Goal: Information Seeking & Learning: Learn about a topic

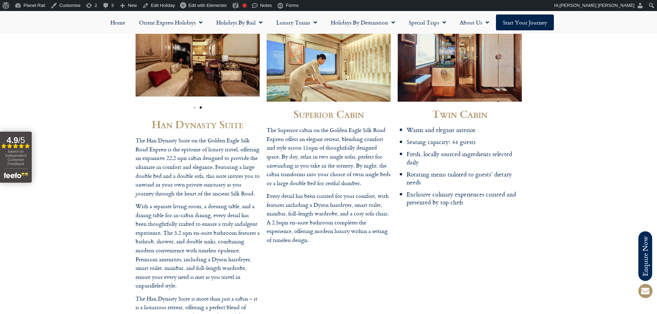
scroll to position [2108, 0]
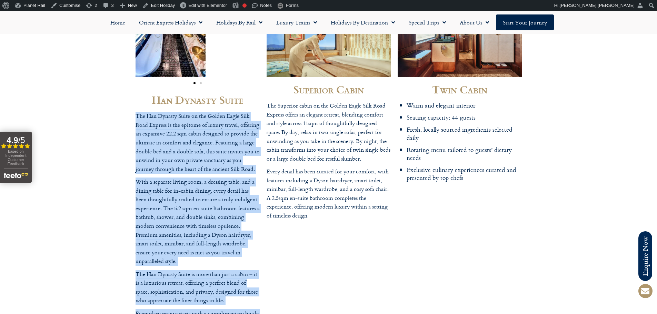
drag, startPoint x: 253, startPoint y: 257, endPoint x: 164, endPoint y: 52, distance: 222.9
click at [131, 44] on div "Han Dynasty Suite The Han Dynasty Suite on the Golden Eagle Silk Road Express i…" at bounding box center [328, 161] width 657 height 369
copy div "The Han Dynasty Suite on the Golden Eagle Silk Road Express is the epitome of l…"
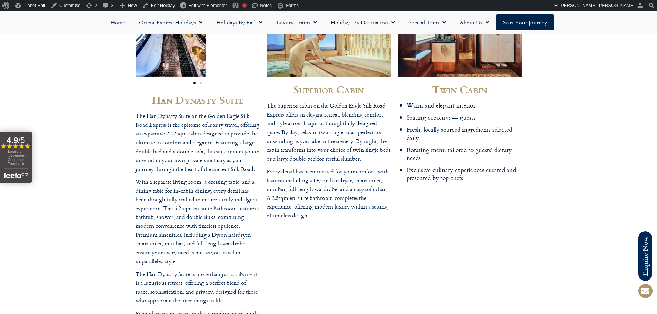
click at [350, 167] on p "Every detail has been curated for your comfort, with features including a Dyson…" at bounding box center [329, 193] width 124 height 53
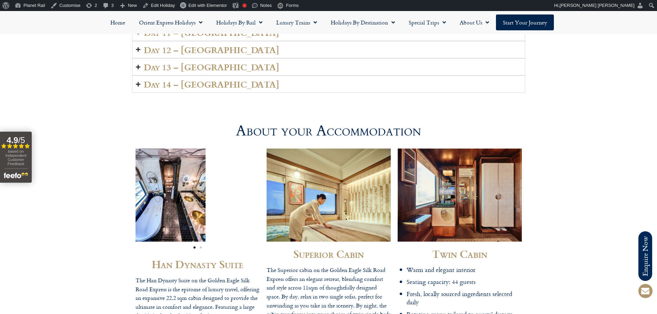
scroll to position [1936, 0]
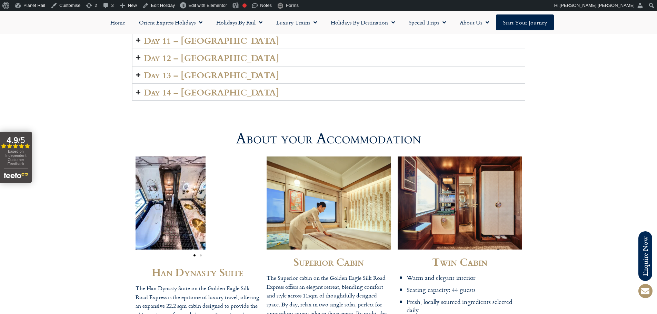
click at [200, 254] on span "Go to slide 2" at bounding box center [201, 255] width 2 height 2
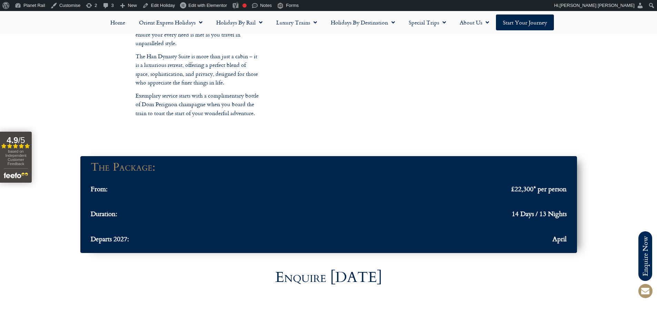
scroll to position [2384, 0]
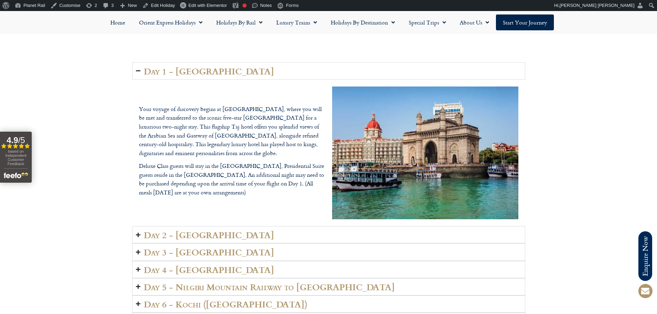
scroll to position [965, 0]
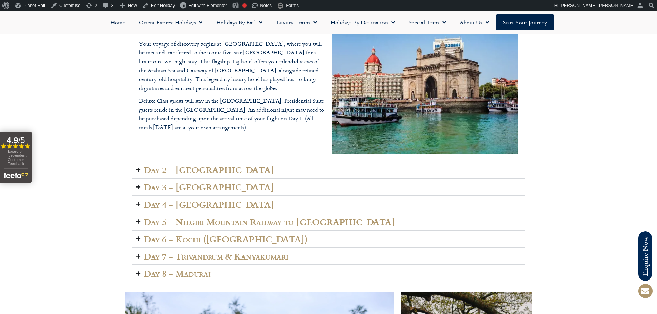
click at [217, 161] on summary "Day 2 - Mumbai" at bounding box center [328, 169] width 393 height 17
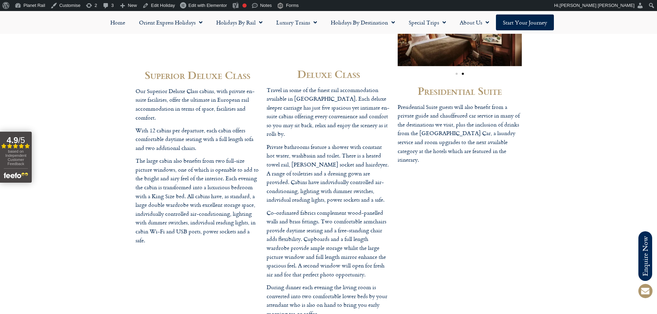
scroll to position [1931, 0]
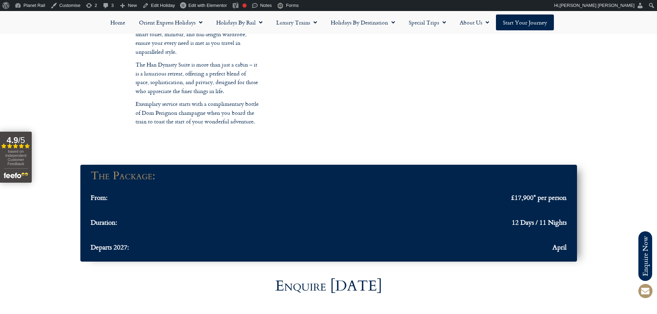
scroll to position [2138, 0]
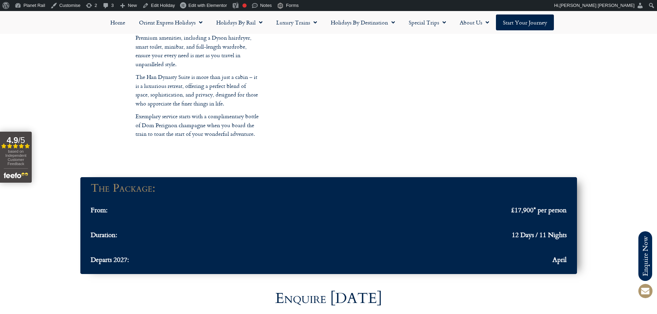
click at [577, 150] on div at bounding box center [328, 162] width 657 height 24
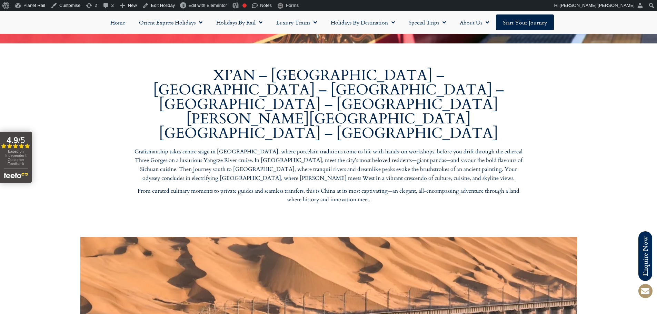
scroll to position [241, 0]
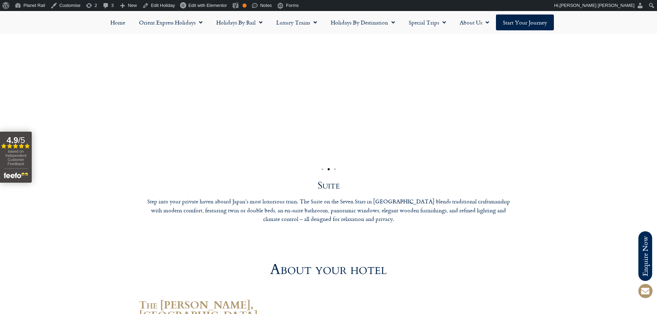
scroll to position [1965, 0]
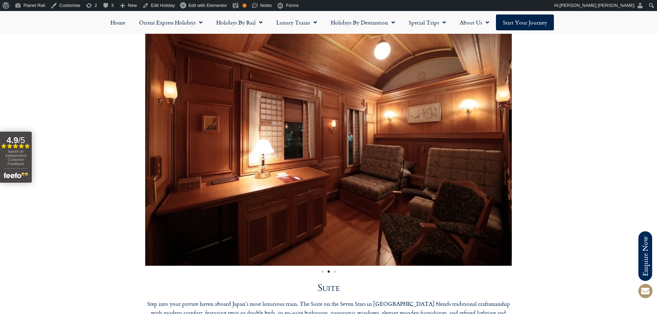
click at [334, 267] on div "Image Carousel" at bounding box center [328, 271] width 367 height 8
click at [334, 271] on span "Go to slide 3" at bounding box center [335, 272] width 2 height 2
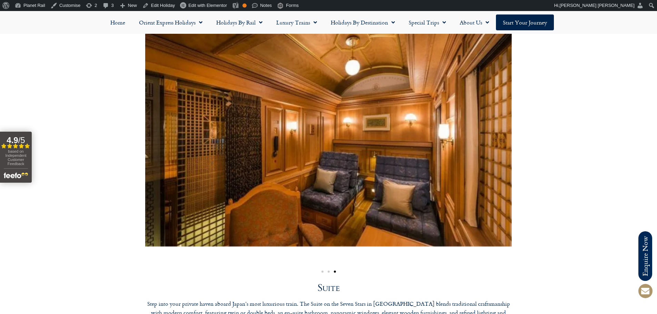
click at [323, 271] on span "Go to slide 1" at bounding box center [322, 272] width 2 height 2
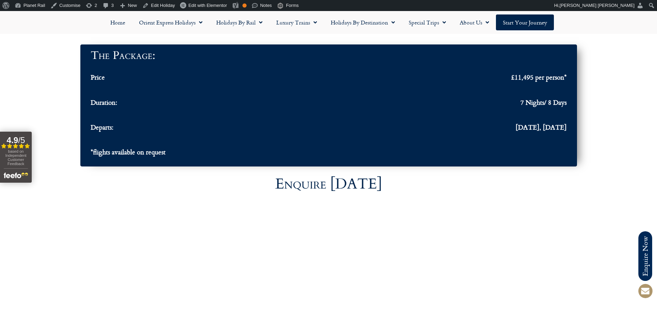
scroll to position [2483, 0]
